Goal: Transaction & Acquisition: Book appointment/travel/reservation

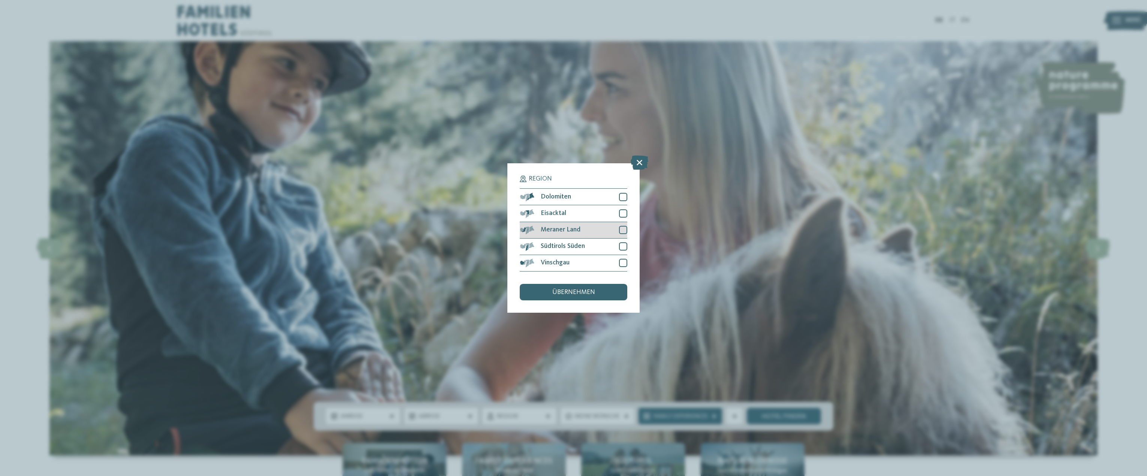
click at [621, 234] on div "Meraner Land" at bounding box center [573, 230] width 107 height 16
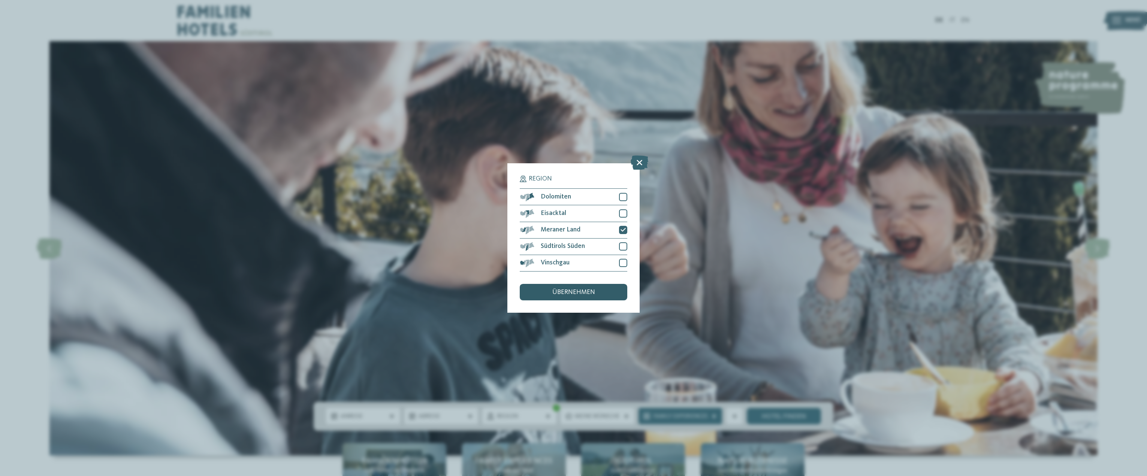
click at [582, 291] on span "übernehmen" at bounding box center [573, 292] width 43 height 7
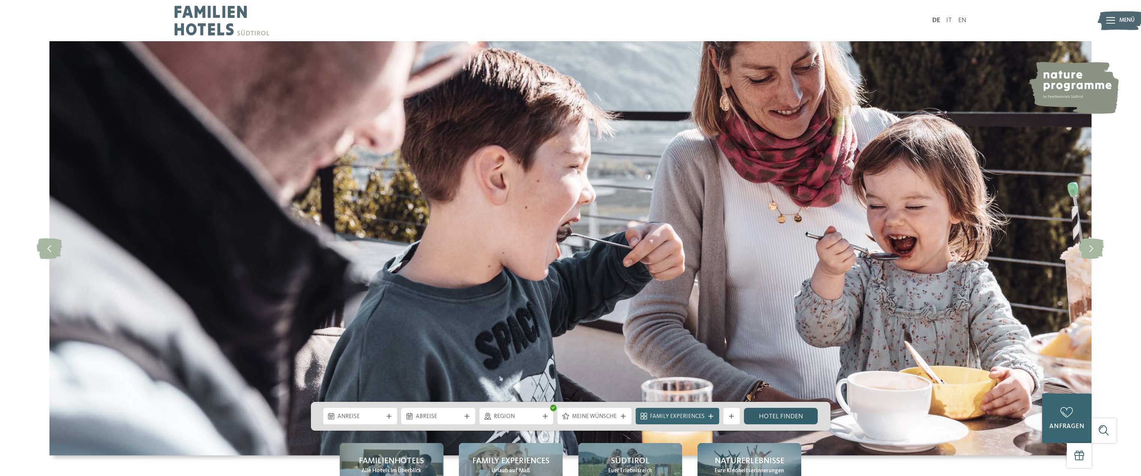
click at [775, 415] on link "Hotel finden" at bounding box center [781, 416] width 74 height 16
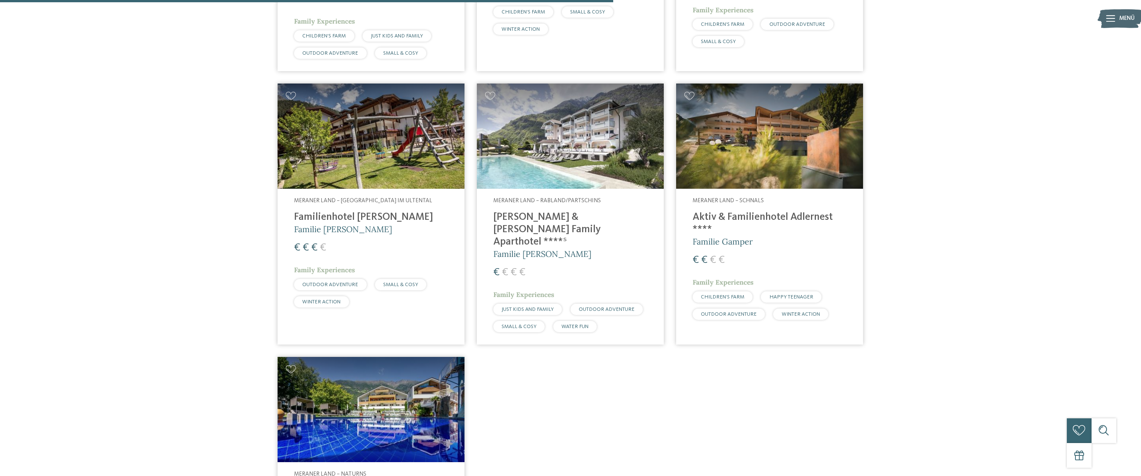
scroll to position [607, 0]
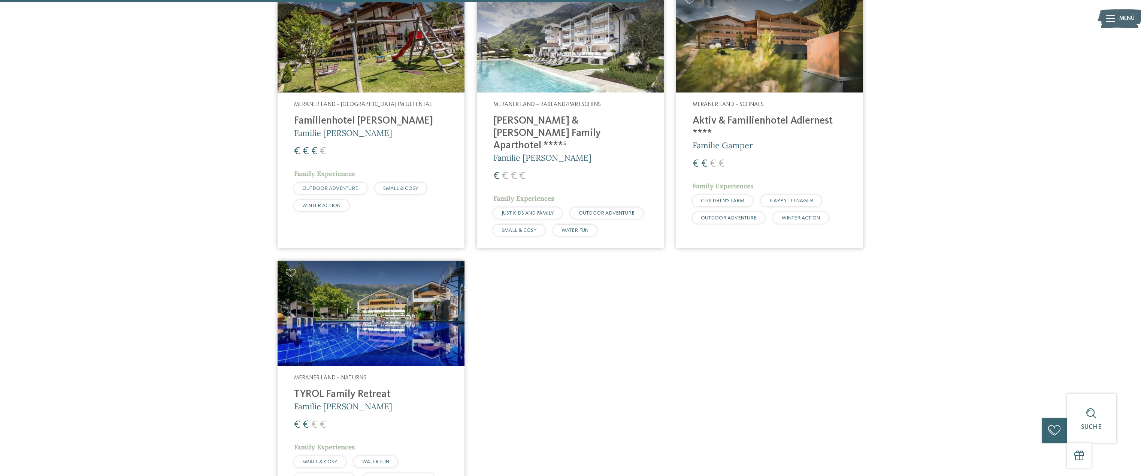
click at [555, 115] on h4 "[PERSON_NAME] & [PERSON_NAME] Family Aparthotel ****ˢ" at bounding box center [570, 133] width 154 height 37
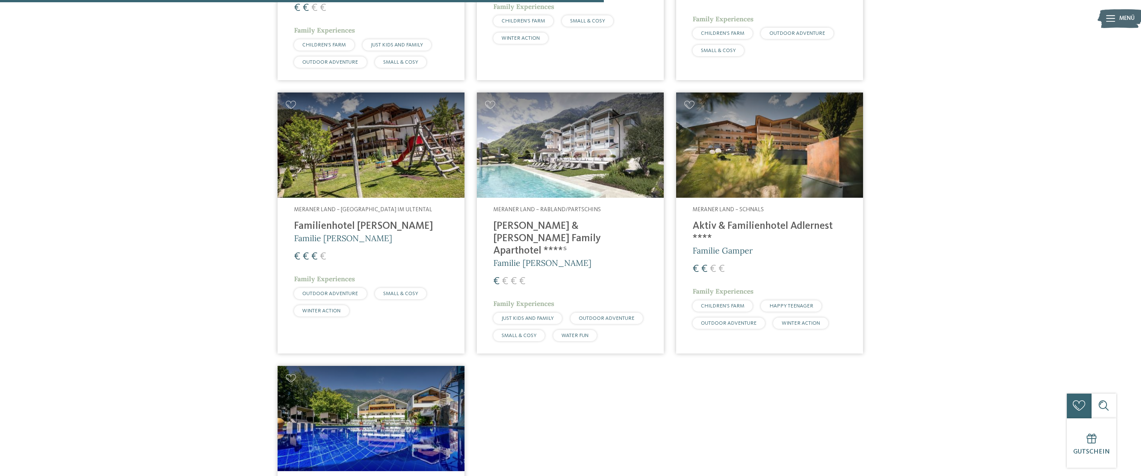
scroll to position [495, 0]
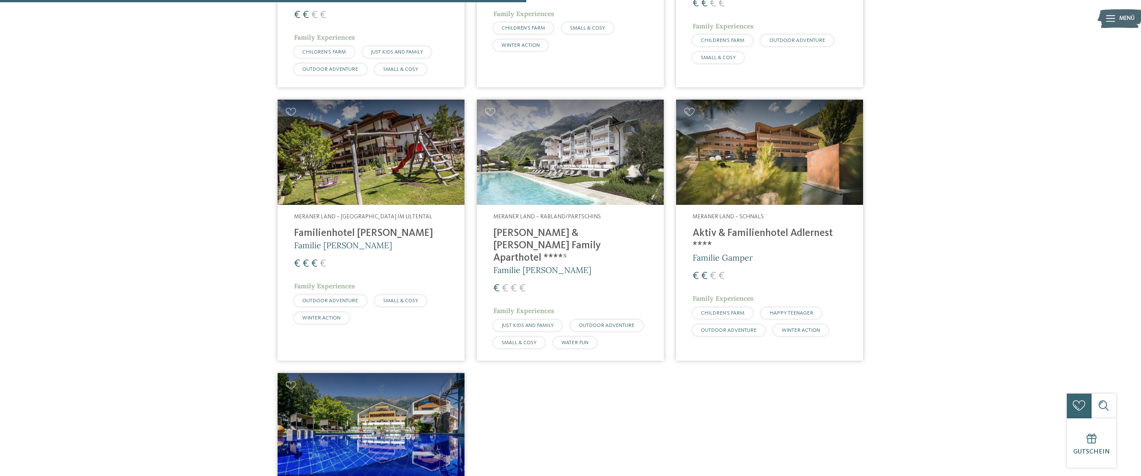
click at [575, 105] on img at bounding box center [570, 152] width 187 height 105
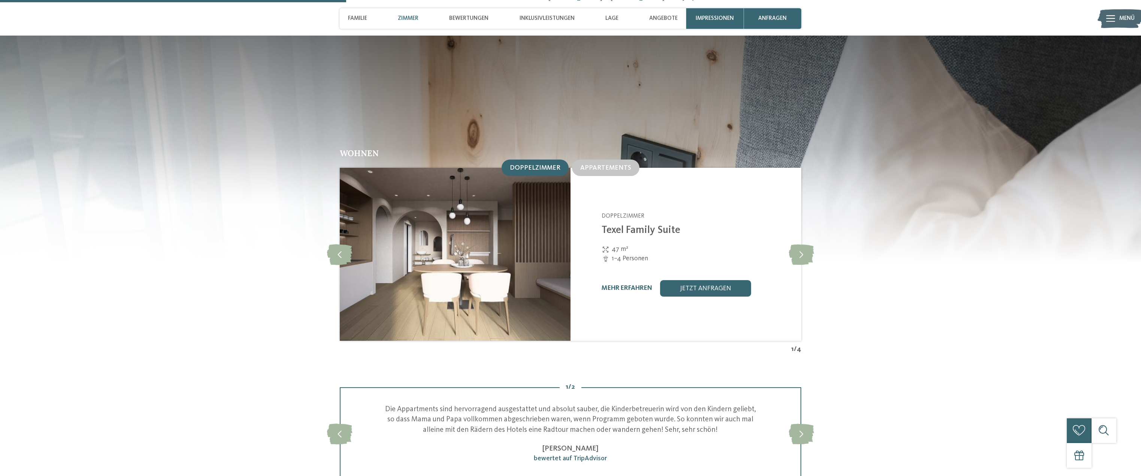
scroll to position [936, 0]
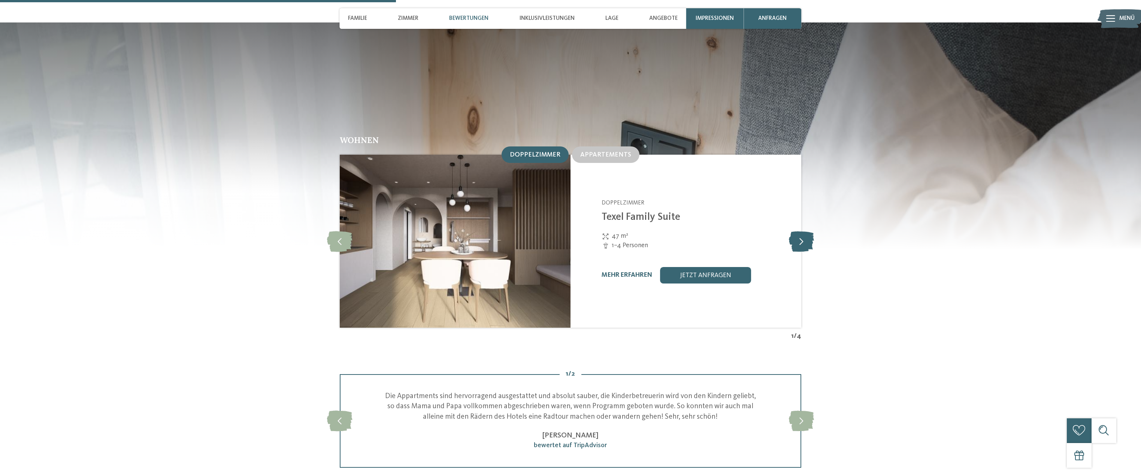
click at [809, 231] on icon at bounding box center [801, 241] width 25 height 21
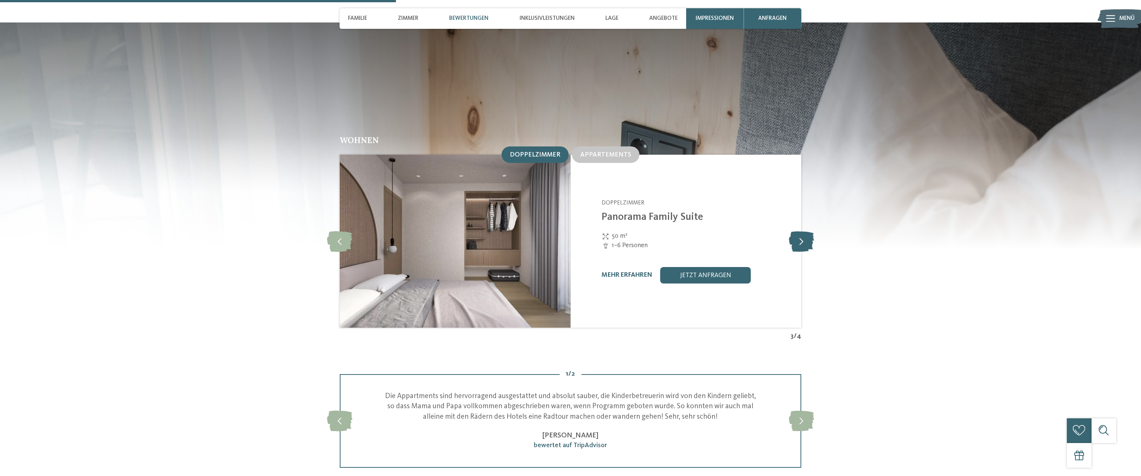
click at [809, 231] on icon at bounding box center [801, 241] width 25 height 21
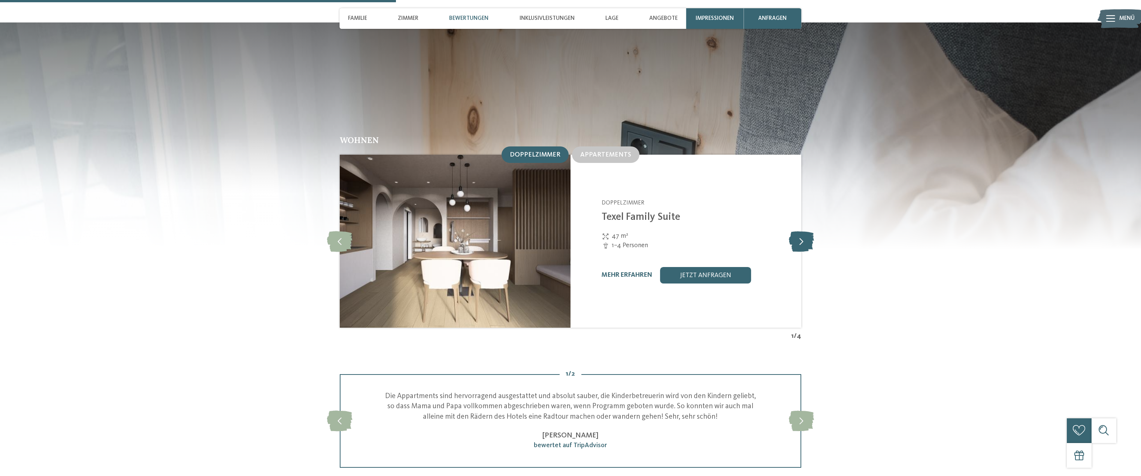
click at [809, 231] on icon at bounding box center [801, 241] width 25 height 21
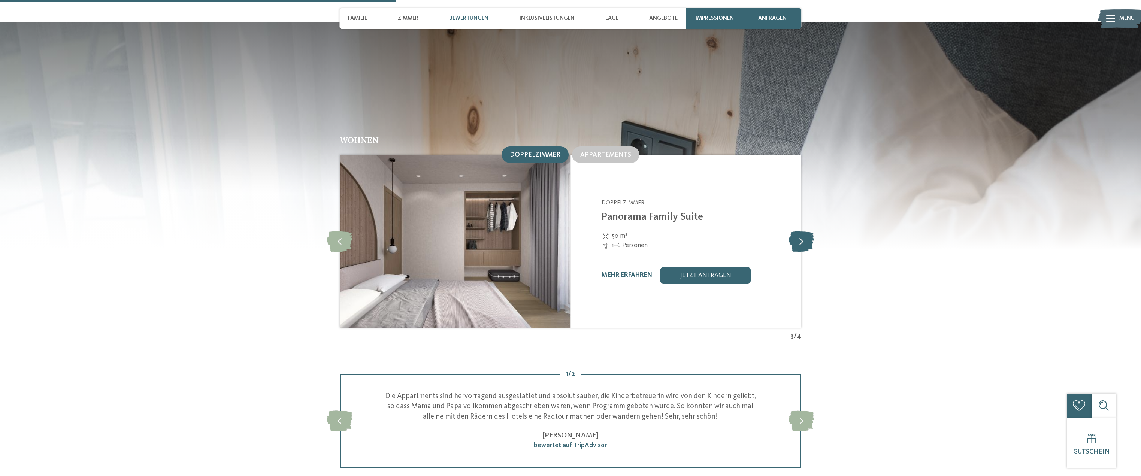
click at [809, 231] on icon at bounding box center [801, 241] width 25 height 21
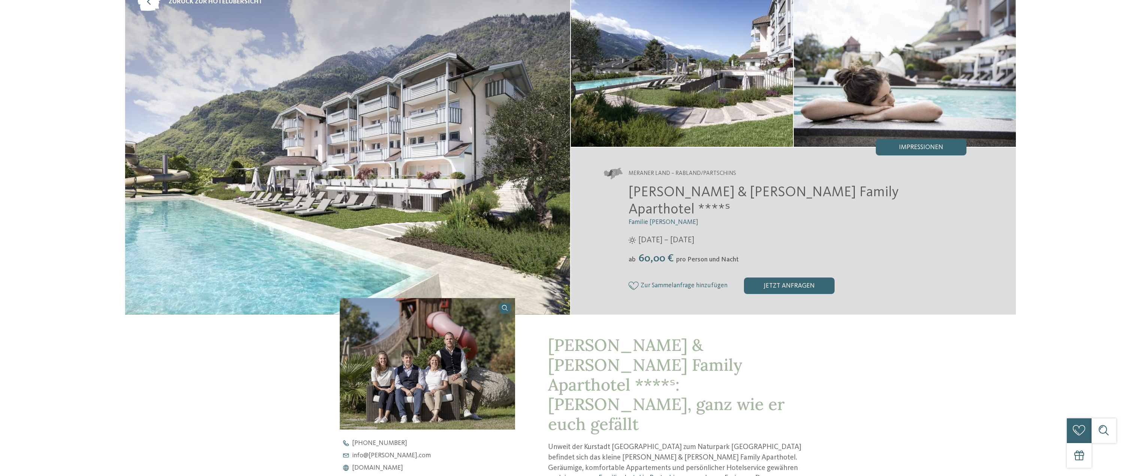
scroll to position [0, 0]
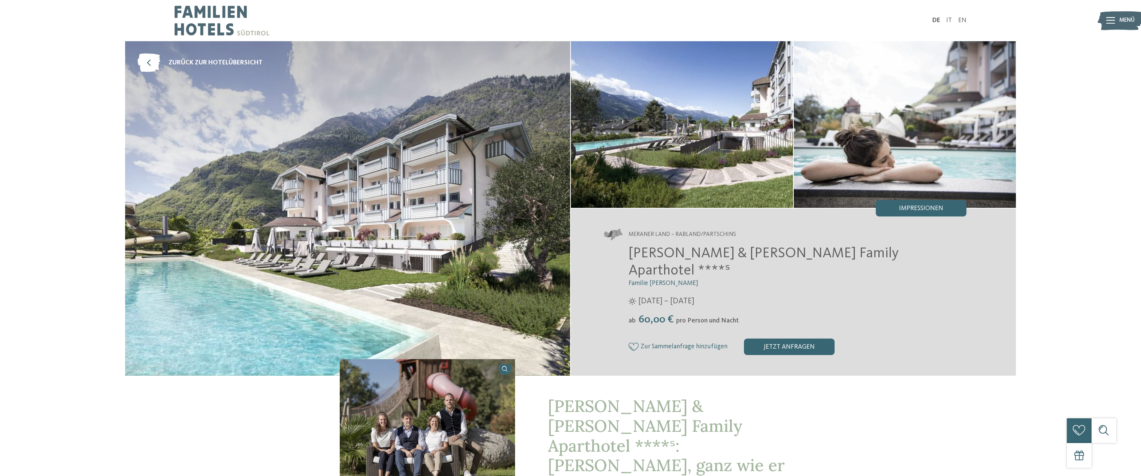
drag, startPoint x: 632, startPoint y: 258, endPoint x: 823, endPoint y: 246, distance: 191.0
click at [823, 246] on div "Meraner Land – Rabland/Partschins Heidi & Edith Family Aparthotel ****ˢ Familie…" at bounding box center [793, 292] width 445 height 167
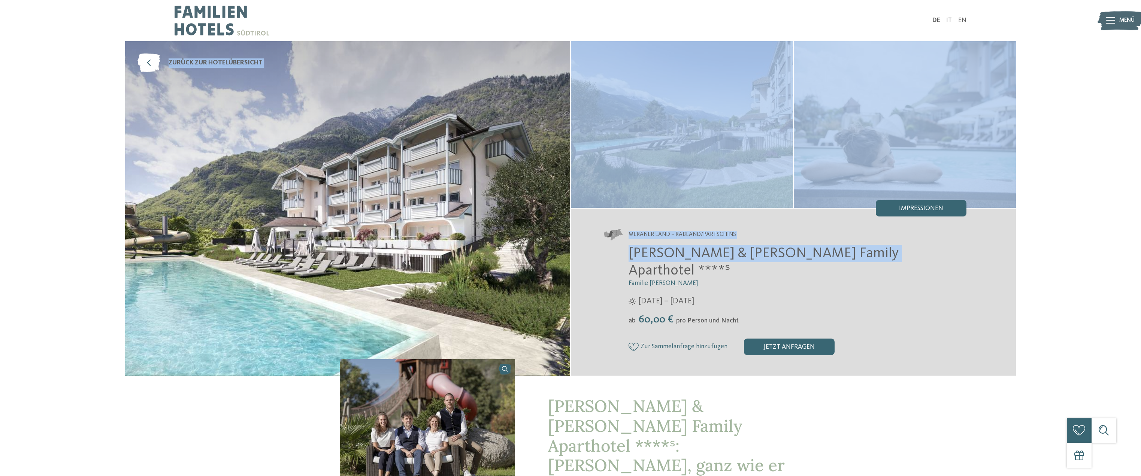
drag, startPoint x: 851, startPoint y: 261, endPoint x: 561, endPoint y: 266, distance: 290.0
click at [561, 266] on div "zurück zur Hotelübersicht" at bounding box center [570, 208] width 891 height 334
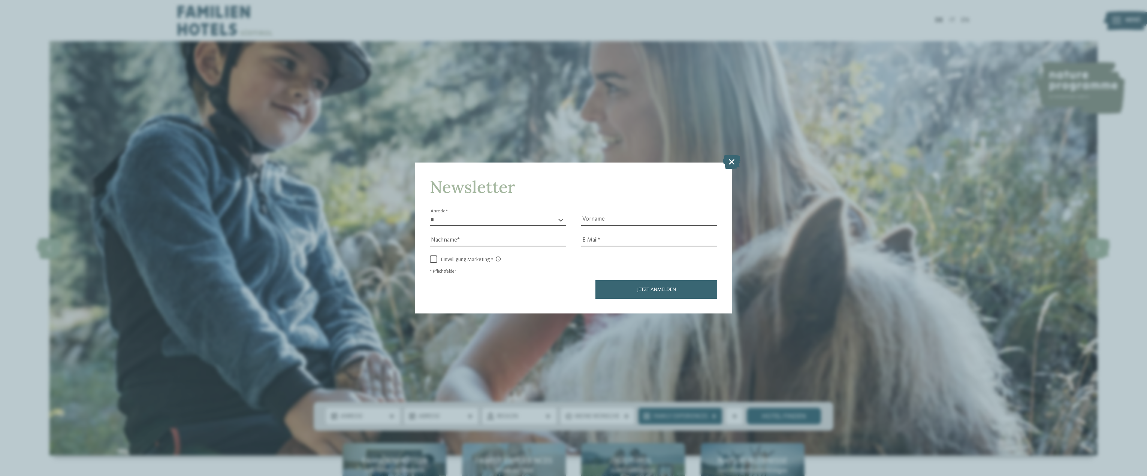
click at [731, 159] on icon at bounding box center [732, 162] width 18 height 14
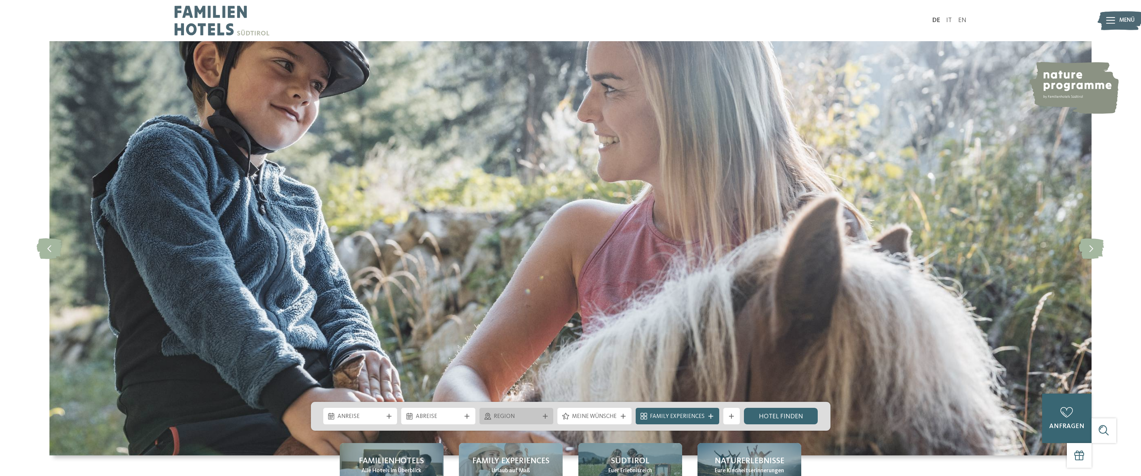
click at [504, 414] on span "Region" at bounding box center [516, 417] width 45 height 8
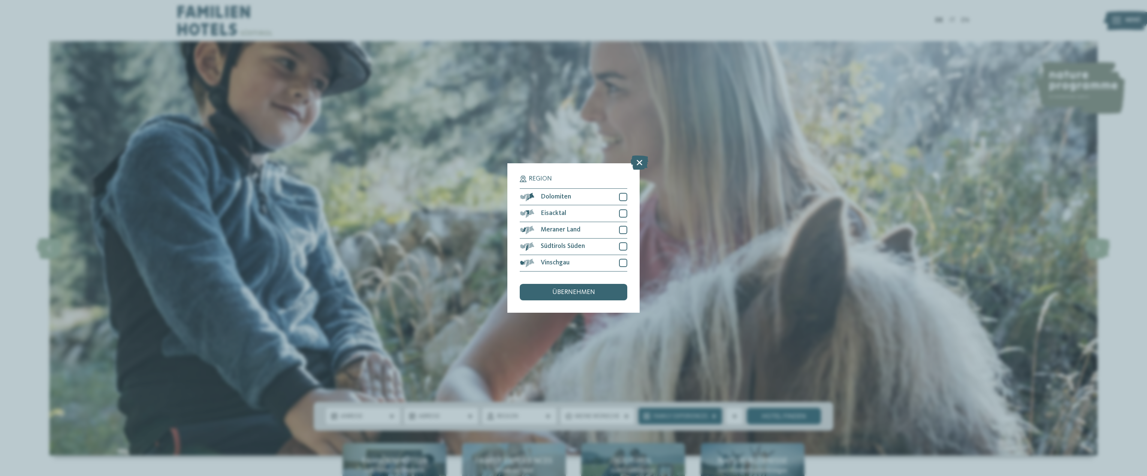
click at [627, 228] on div "Region Dolomiten Eisacktal" at bounding box center [573, 237] width 132 height 149
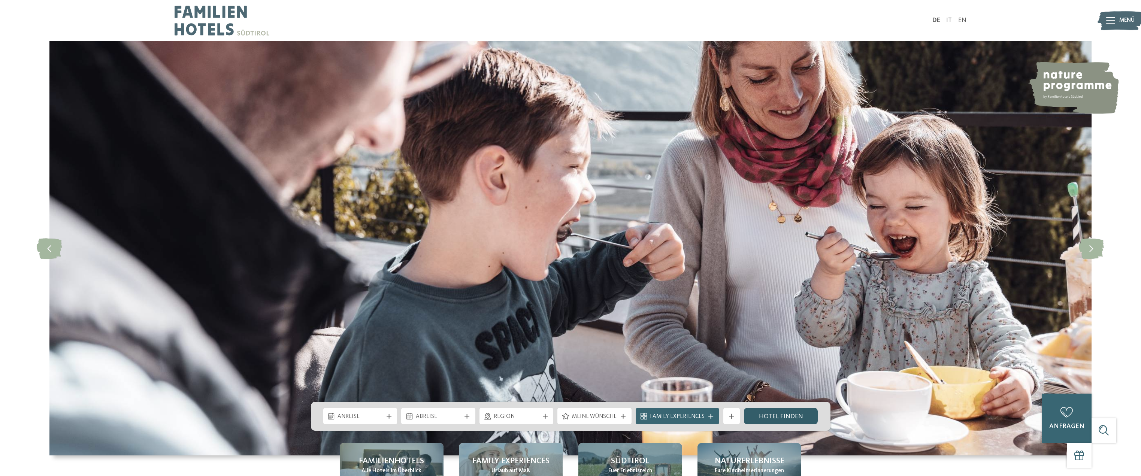
click at [774, 409] on link "Hotel finden" at bounding box center [781, 416] width 74 height 16
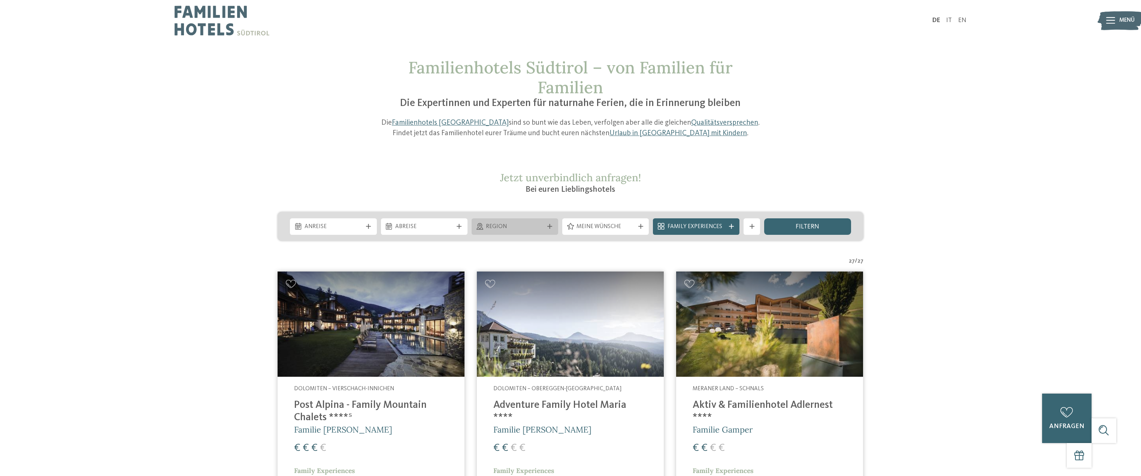
click at [532, 223] on span "Region" at bounding box center [515, 227] width 58 height 8
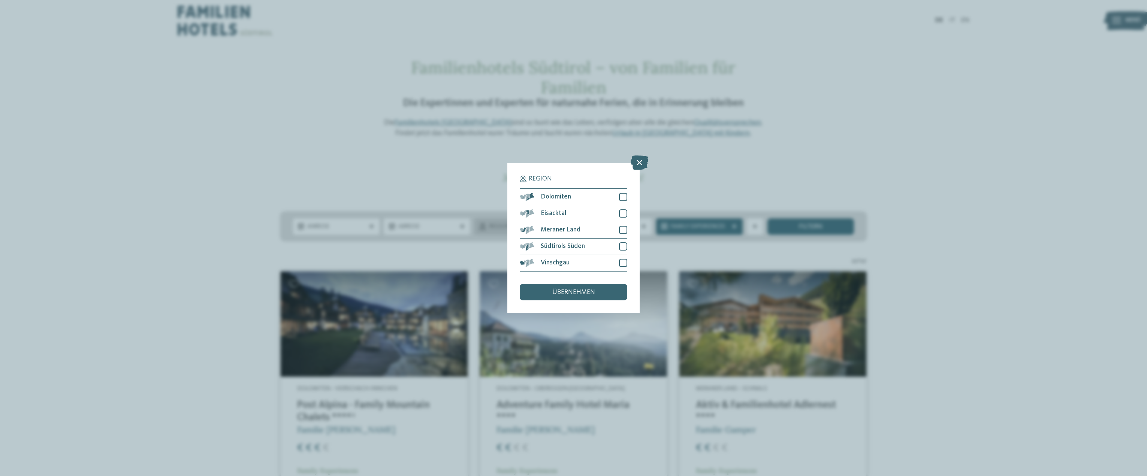
click at [532, 223] on div "Meraner Land" at bounding box center [573, 230] width 107 height 16
click at [897, 288] on div "Region Dolomiten" at bounding box center [573, 238] width 1147 height 476
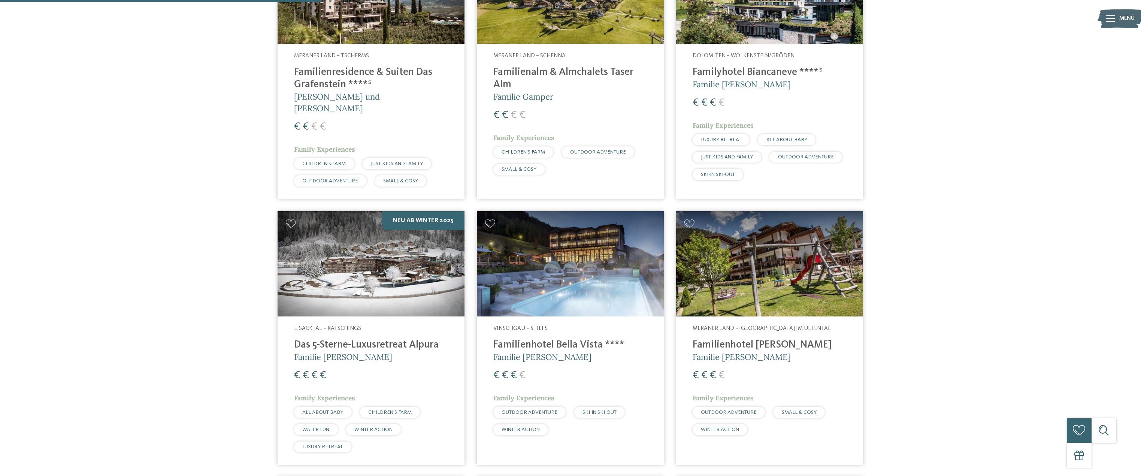
scroll to position [861, 0]
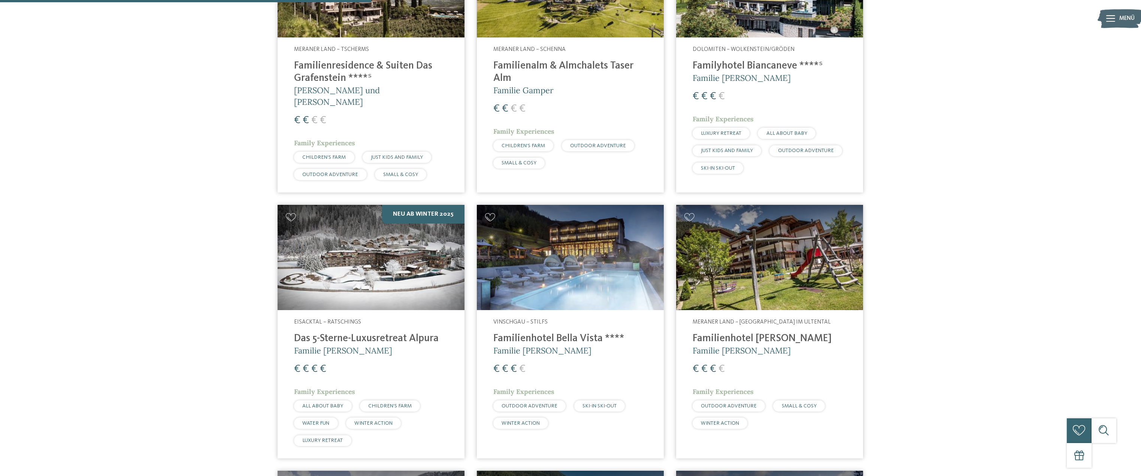
click at [370, 333] on h4 "Das 5-Sterne-Luxusretreat Alpura" at bounding box center [371, 339] width 154 height 12
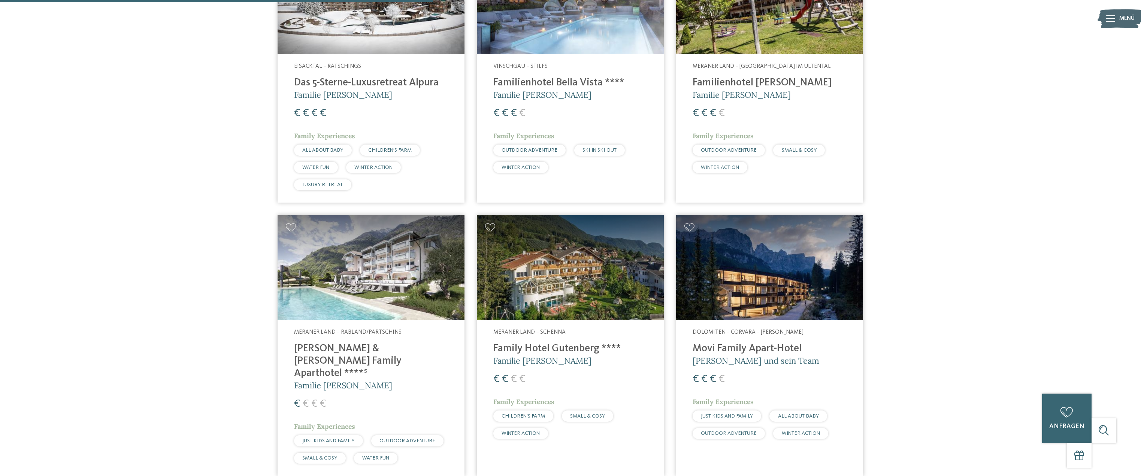
scroll to position [1124, 0]
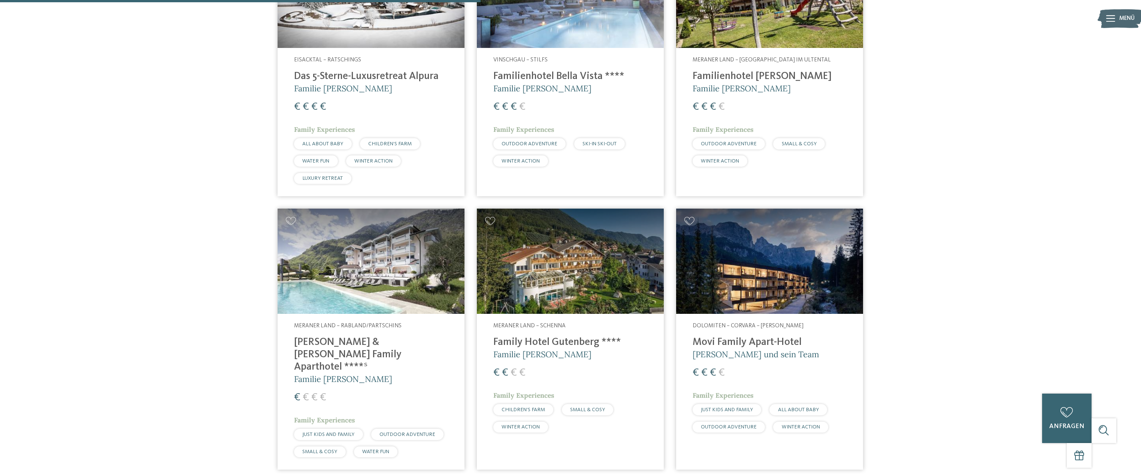
click at [385, 336] on h4 "[PERSON_NAME] & [PERSON_NAME] Family Aparthotel ****ˢ" at bounding box center [371, 354] width 154 height 37
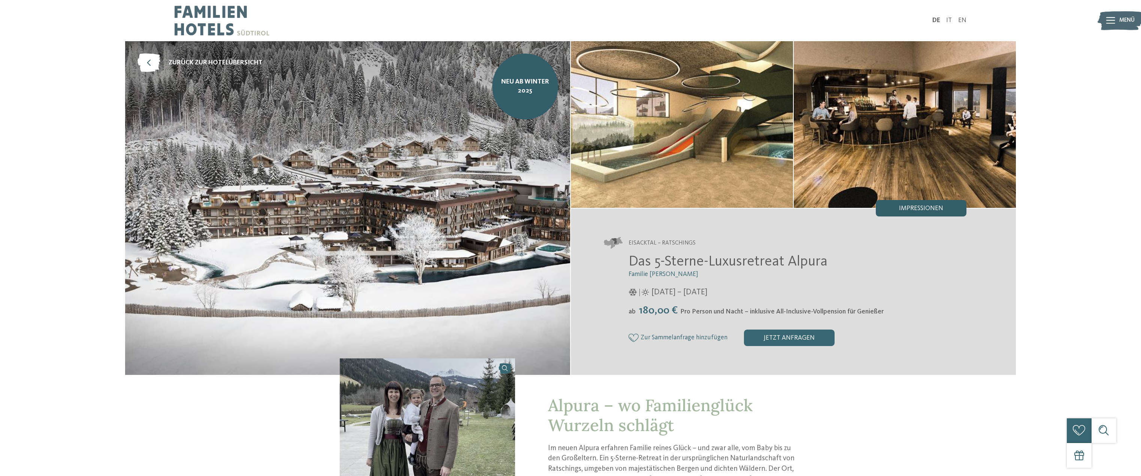
click at [908, 211] on span "Impressionen" at bounding box center [921, 208] width 44 height 7
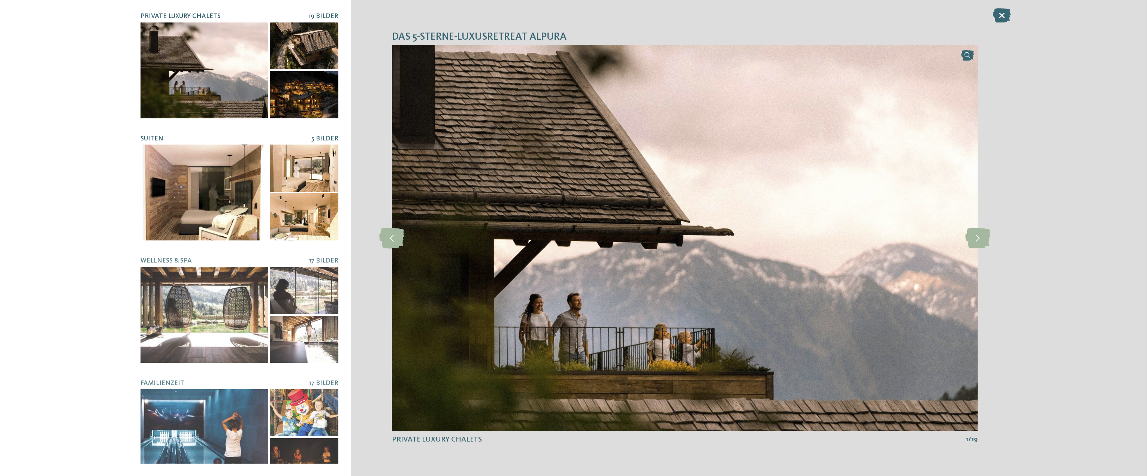
click at [185, 158] on div at bounding box center [204, 193] width 128 height 96
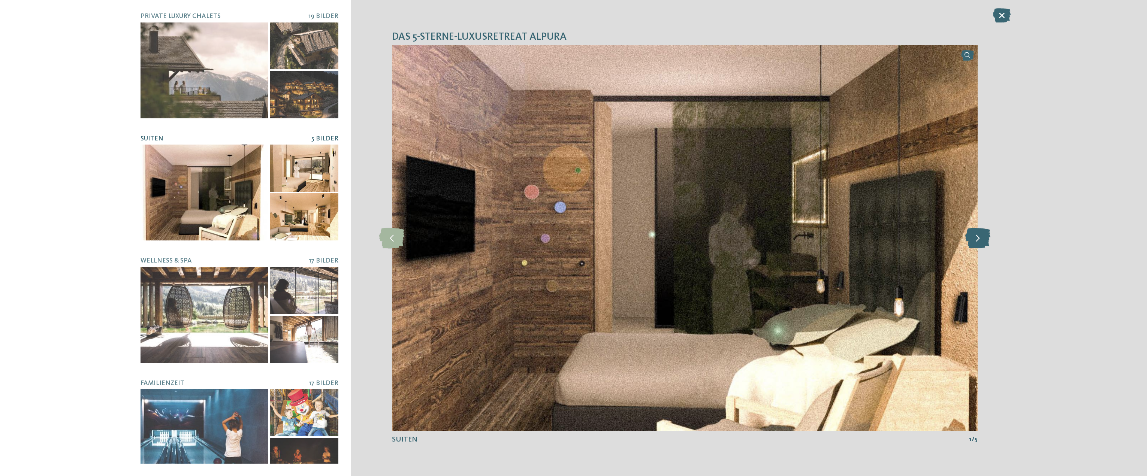
click at [978, 239] on icon at bounding box center [977, 238] width 25 height 21
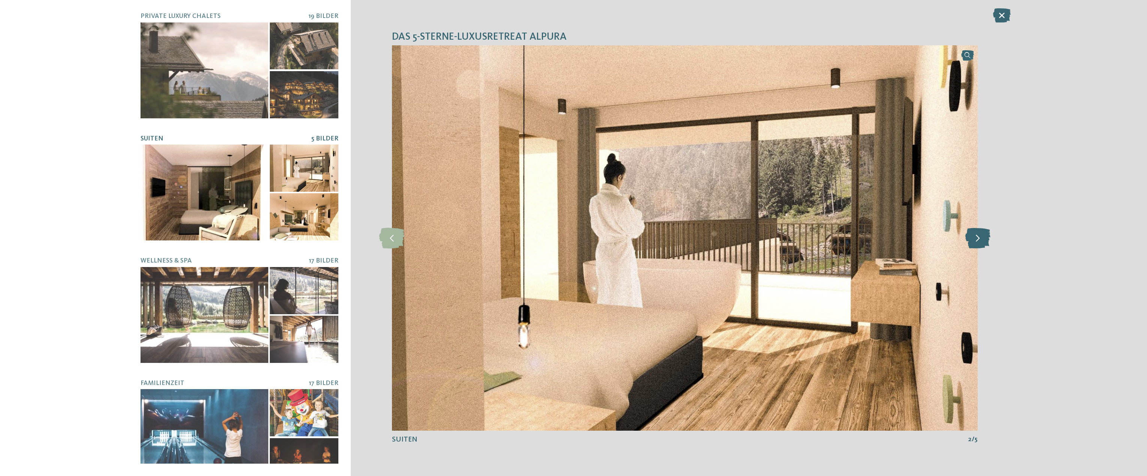
click at [978, 239] on icon at bounding box center [977, 238] width 25 height 21
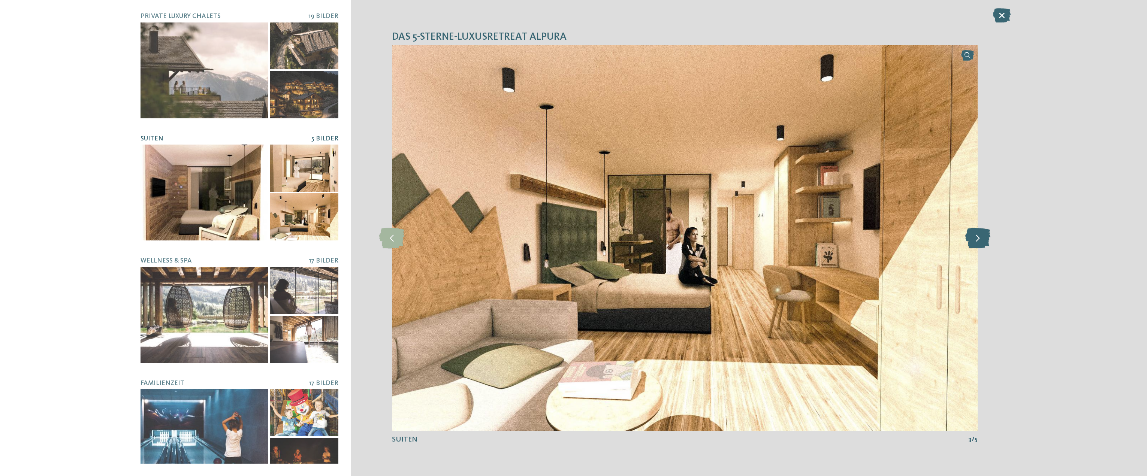
click at [978, 239] on icon at bounding box center [977, 238] width 25 height 21
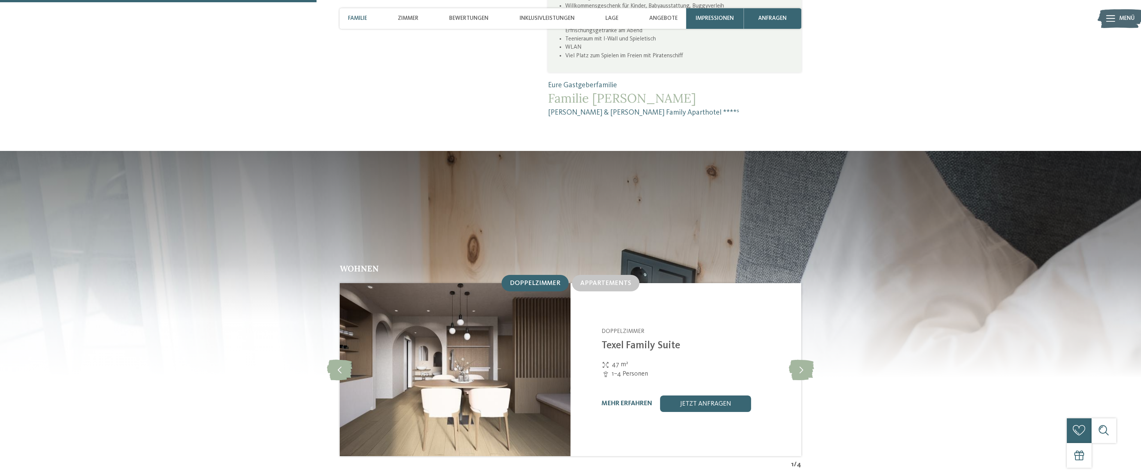
scroll to position [936, 0]
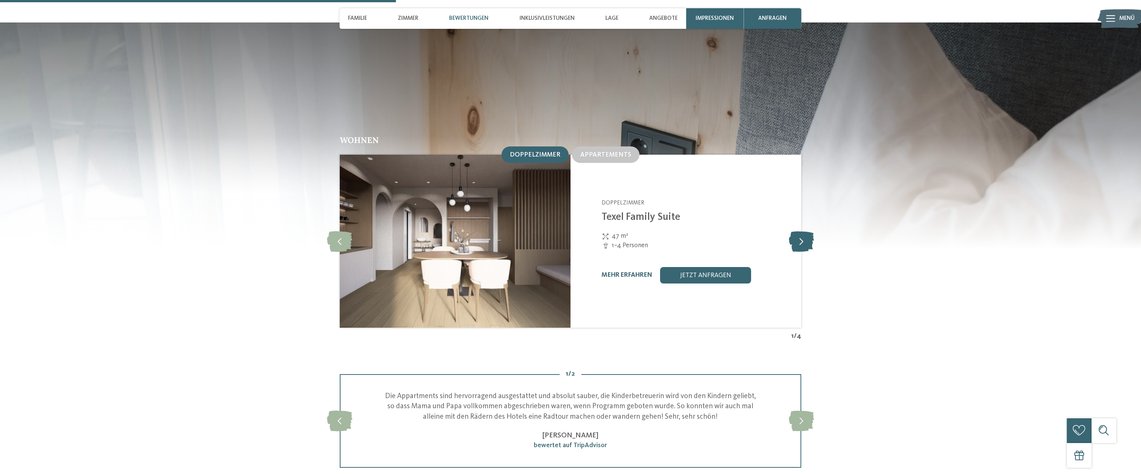
click at [801, 231] on icon at bounding box center [801, 241] width 25 height 21
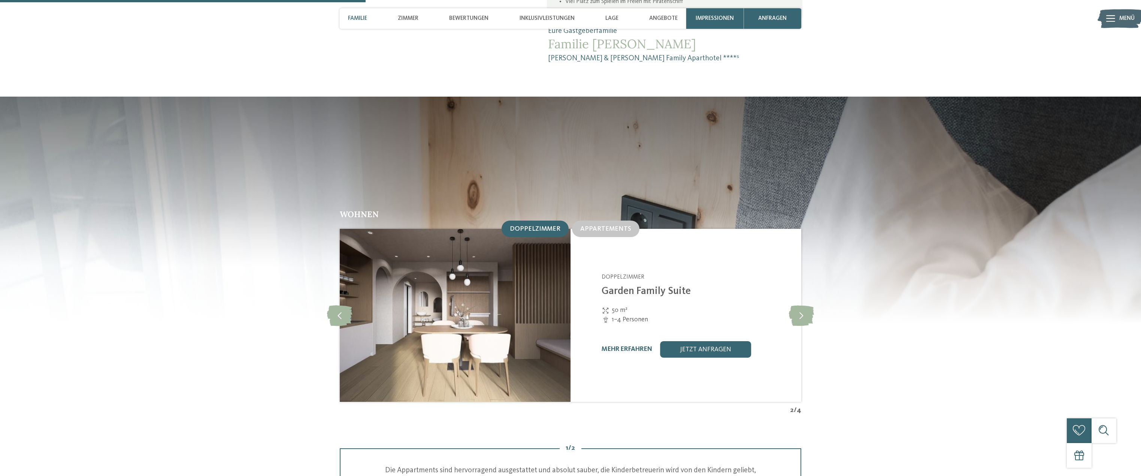
scroll to position [861, 0]
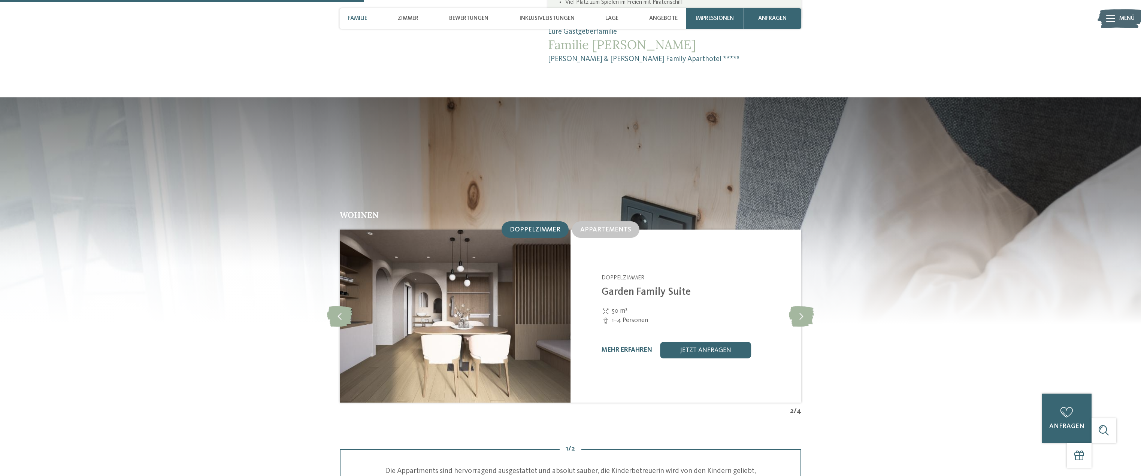
click at [550, 227] on span "Doppelzimmer" at bounding box center [535, 230] width 51 height 6
click at [595, 227] on span "Appartements" at bounding box center [605, 230] width 51 height 6
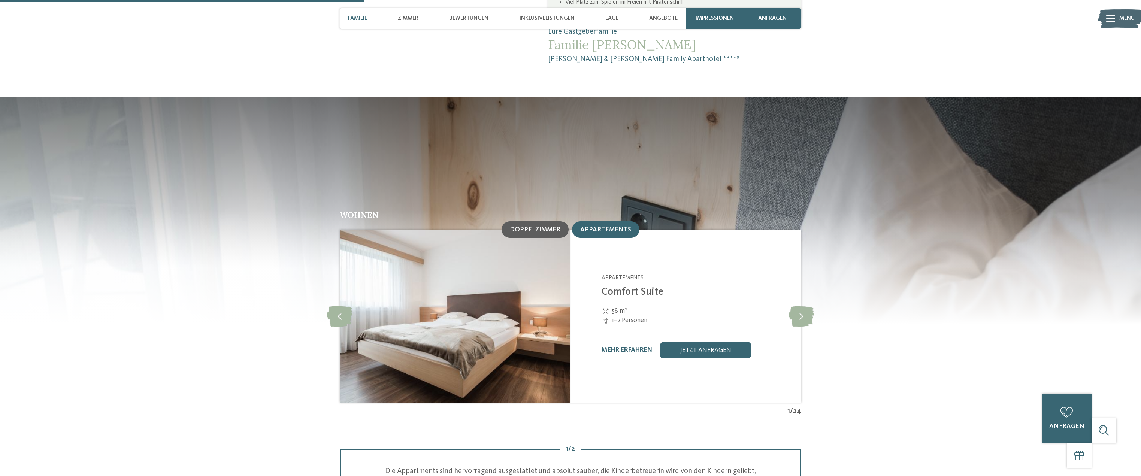
click at [563, 221] on div "Doppelzimmer" at bounding box center [535, 229] width 67 height 16
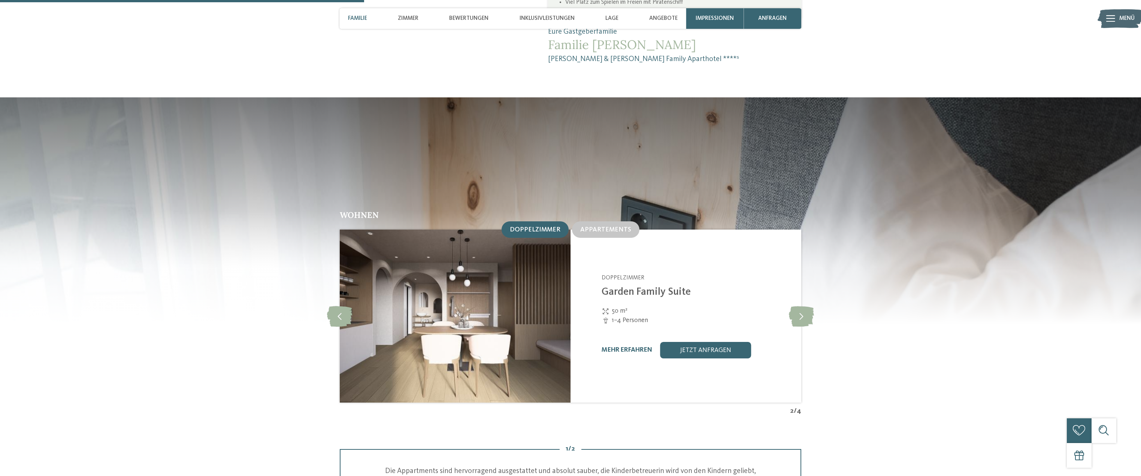
click at [617, 342] on div "mehr erfahren jetzt anfragen" at bounding box center [697, 350] width 190 height 16
click at [617, 347] on link "mehr erfahren" at bounding box center [627, 350] width 51 height 6
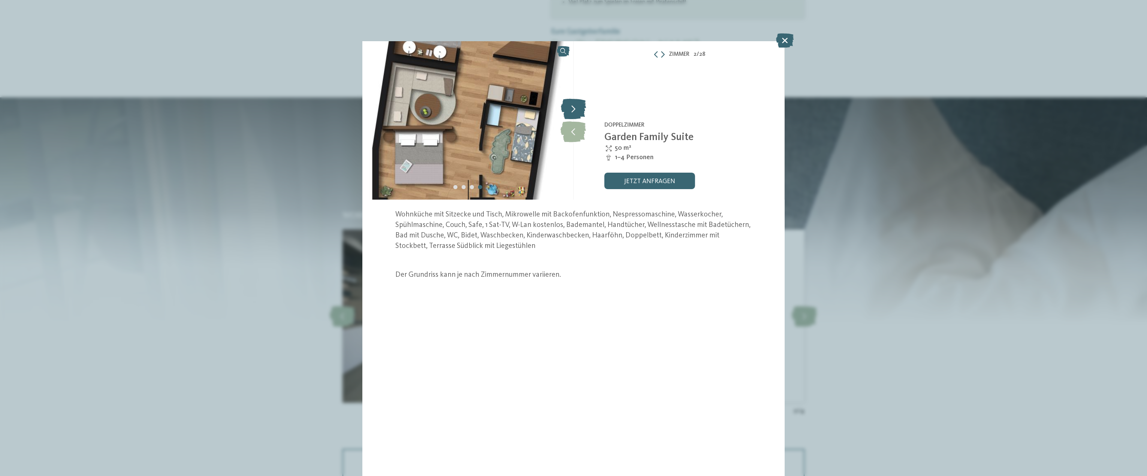
click at [569, 113] on icon at bounding box center [573, 109] width 25 height 21
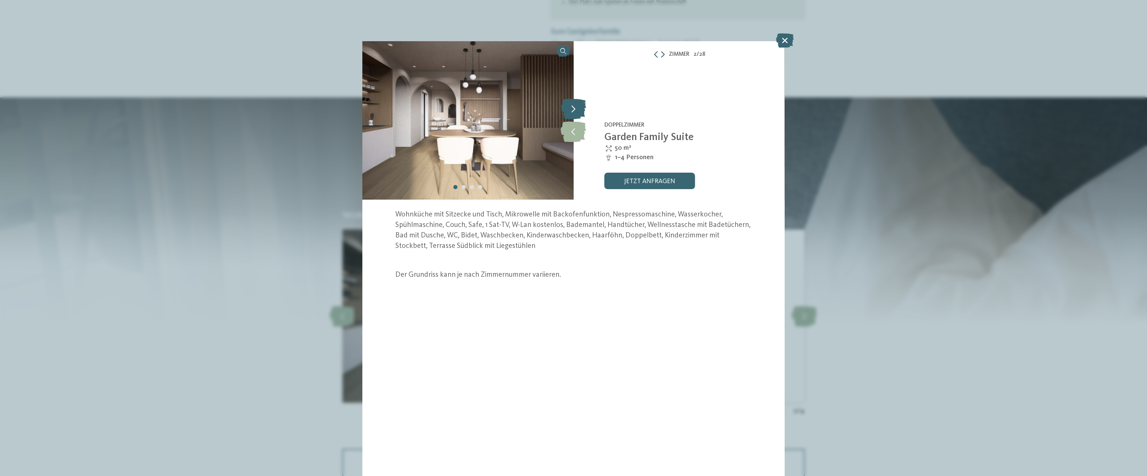
click at [569, 113] on icon at bounding box center [573, 109] width 25 height 21
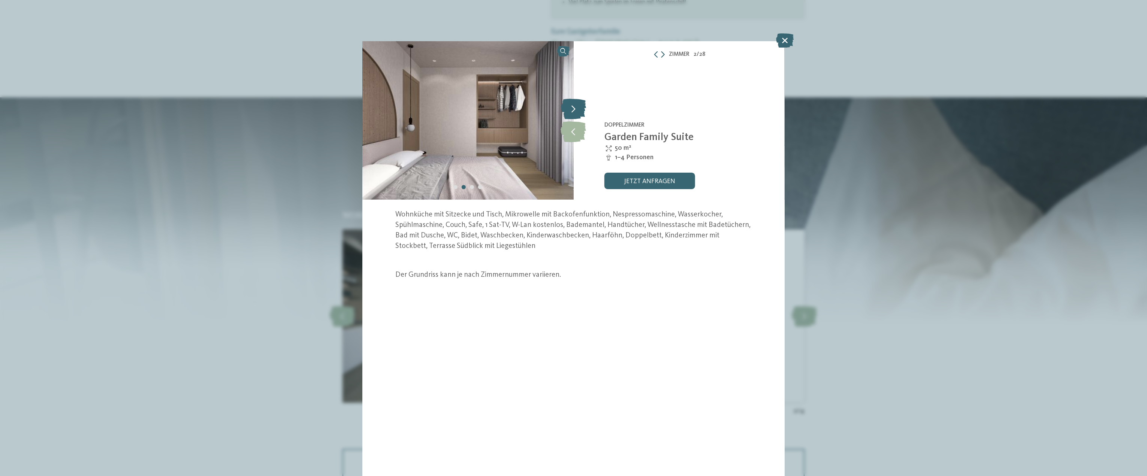
click at [569, 113] on icon at bounding box center [573, 109] width 25 height 21
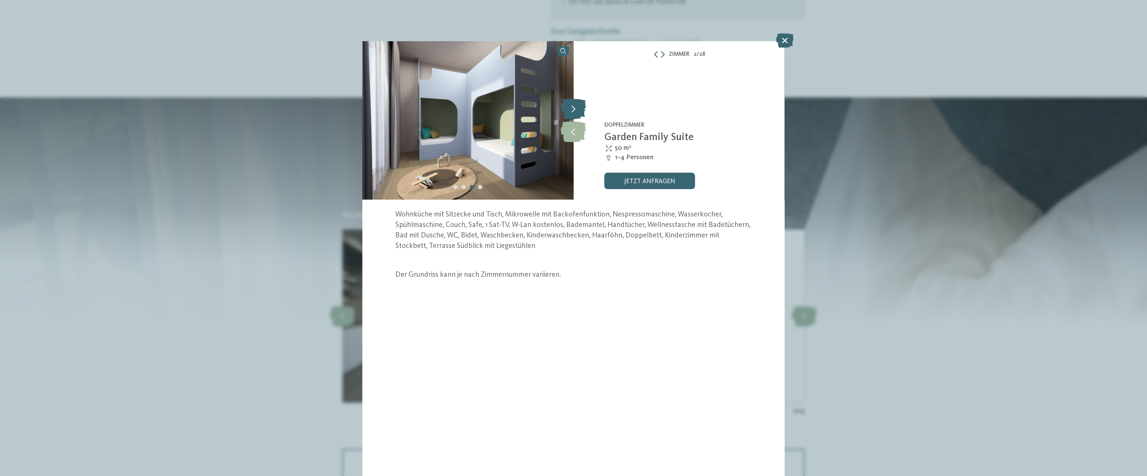
click at [569, 113] on icon at bounding box center [573, 109] width 25 height 21
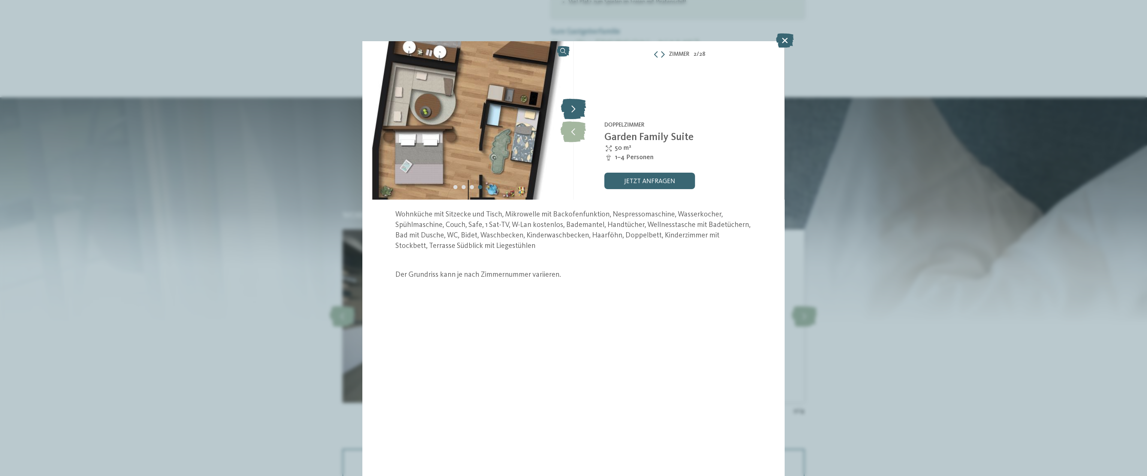
click at [569, 113] on icon at bounding box center [573, 109] width 25 height 21
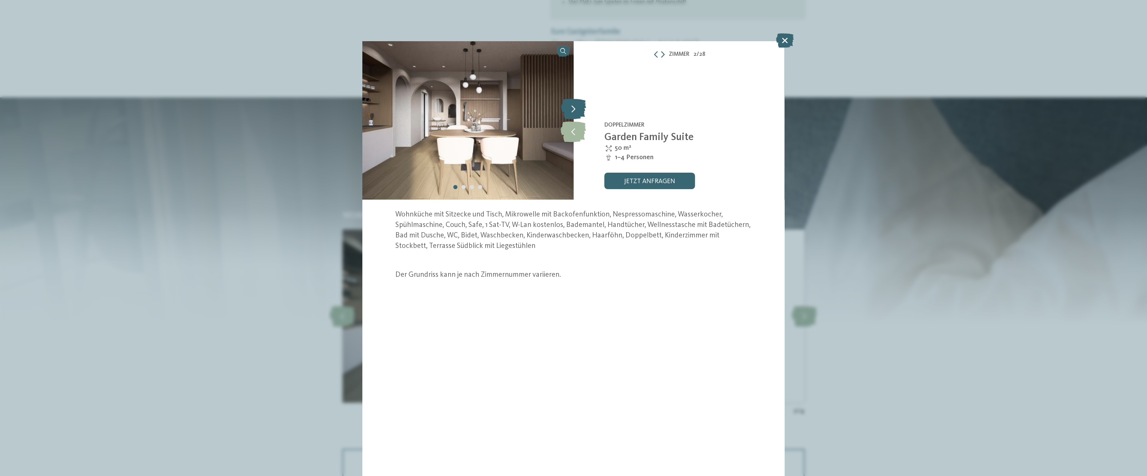
click at [569, 113] on icon at bounding box center [573, 109] width 25 height 21
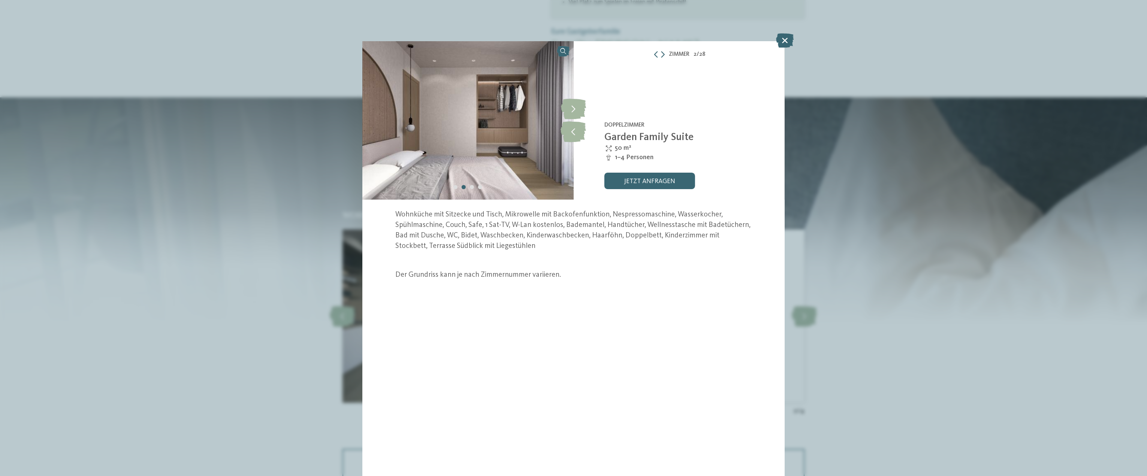
click at [929, 125] on div "Zimmer 2 / 28 slide 2 of 28 4" at bounding box center [573, 238] width 1147 height 476
